Goal: Navigation & Orientation: Understand site structure

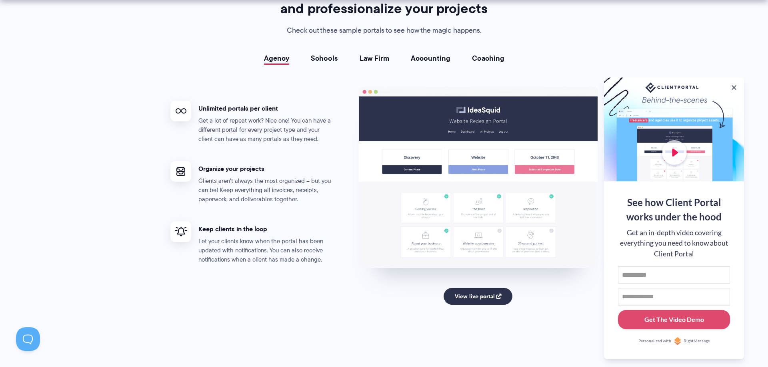
scroll to position [1427, 0]
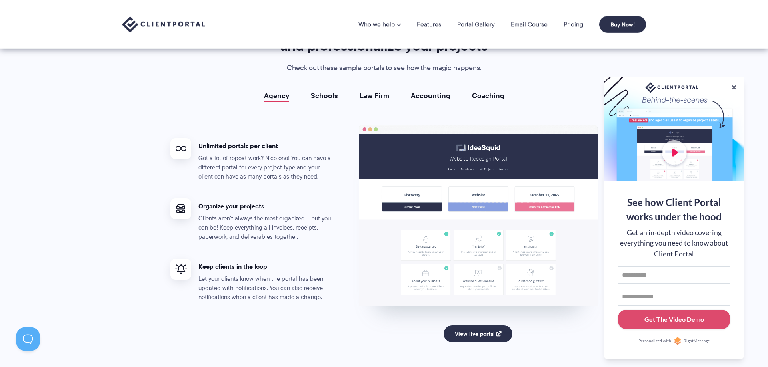
click at [326, 93] on link "Schools" at bounding box center [324, 96] width 27 height 8
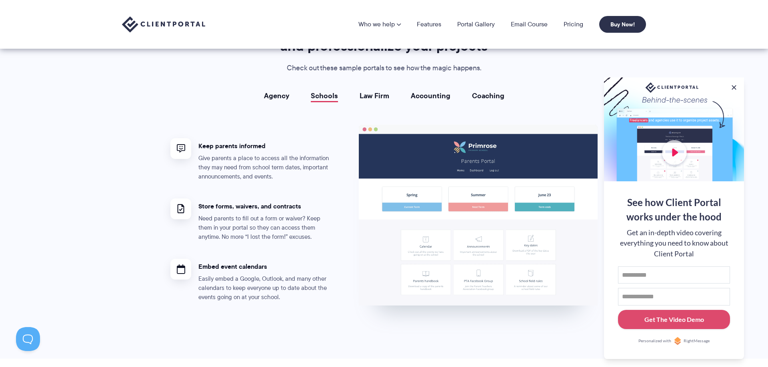
click at [368, 96] on link "Law Firm" at bounding box center [374, 96] width 30 height 8
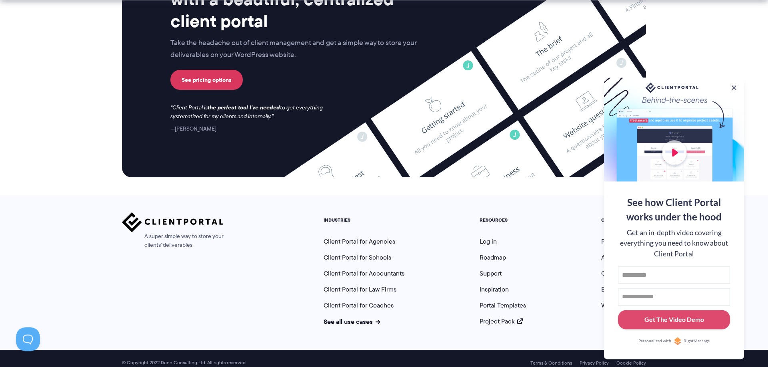
scroll to position [3251, 0]
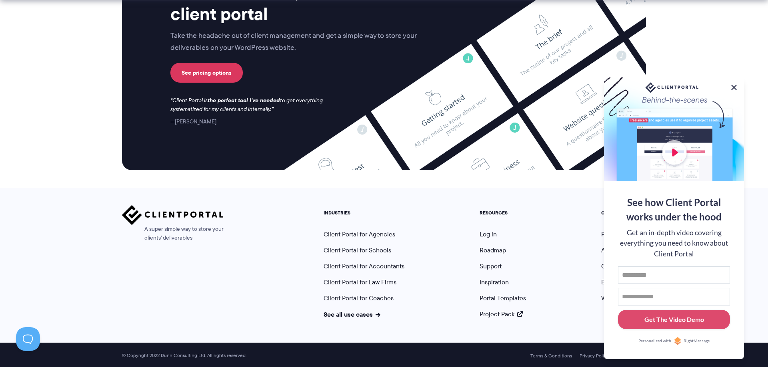
click at [737, 86] on button at bounding box center [734, 88] width 10 height 10
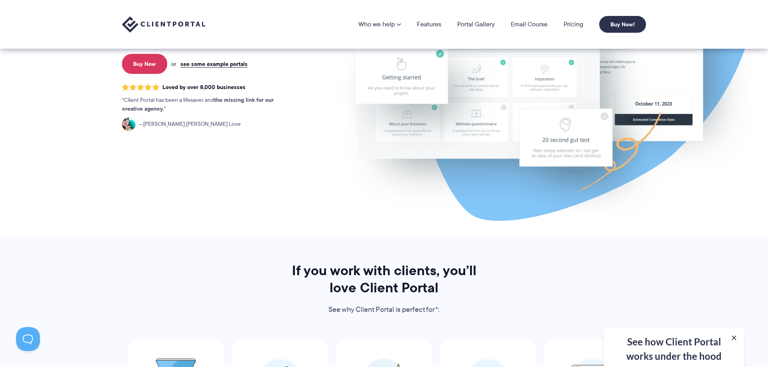
scroll to position [0, 0]
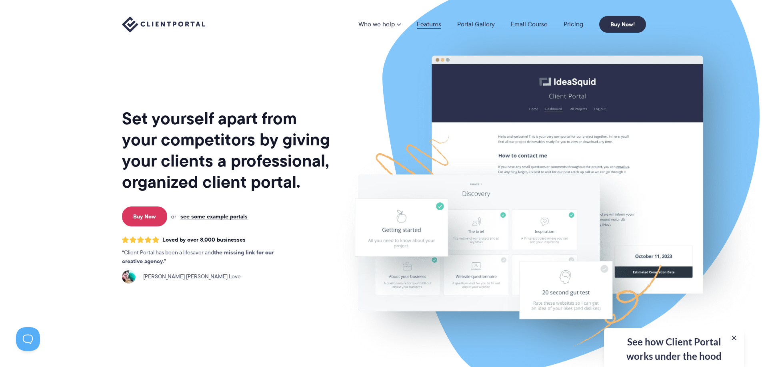
click at [431, 27] on link "Features" at bounding box center [429, 24] width 24 height 6
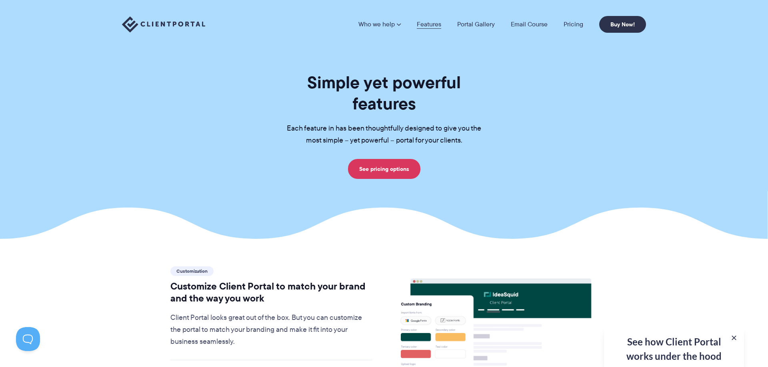
click at [429, 24] on link "Features" at bounding box center [429, 24] width 24 height 6
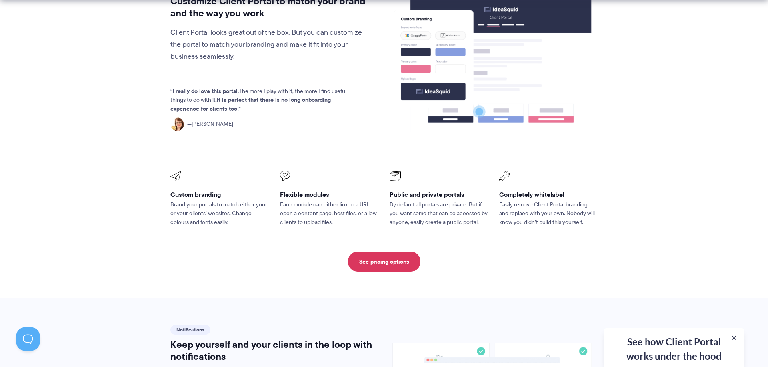
click at [626, 249] on section "Customization Customize Client Portal to match your brand and the way you work …" at bounding box center [384, 126] width 768 height 344
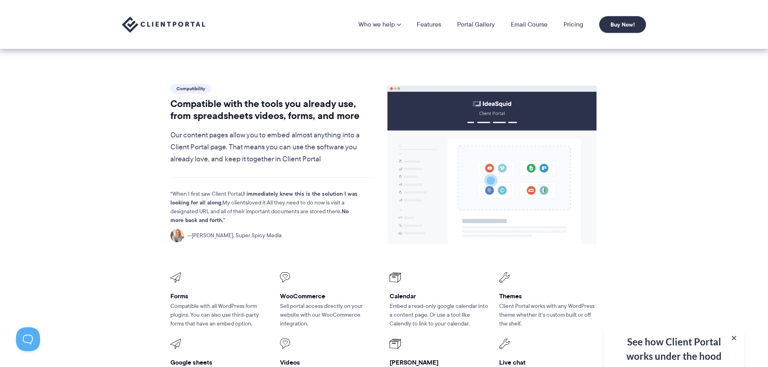
scroll to position [856, 0]
